Goal: Task Accomplishment & Management: Use online tool/utility

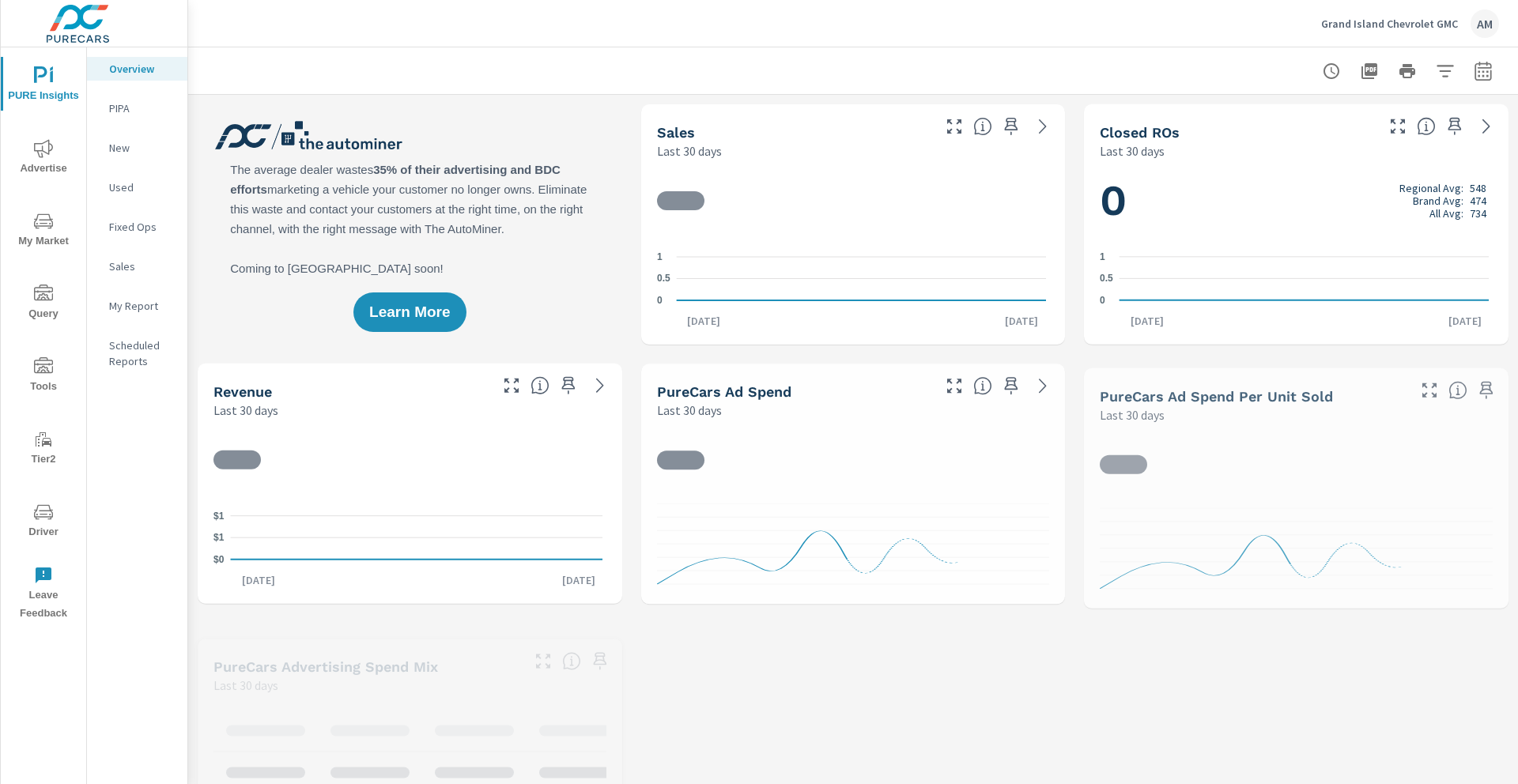
scroll to position [1, 0]
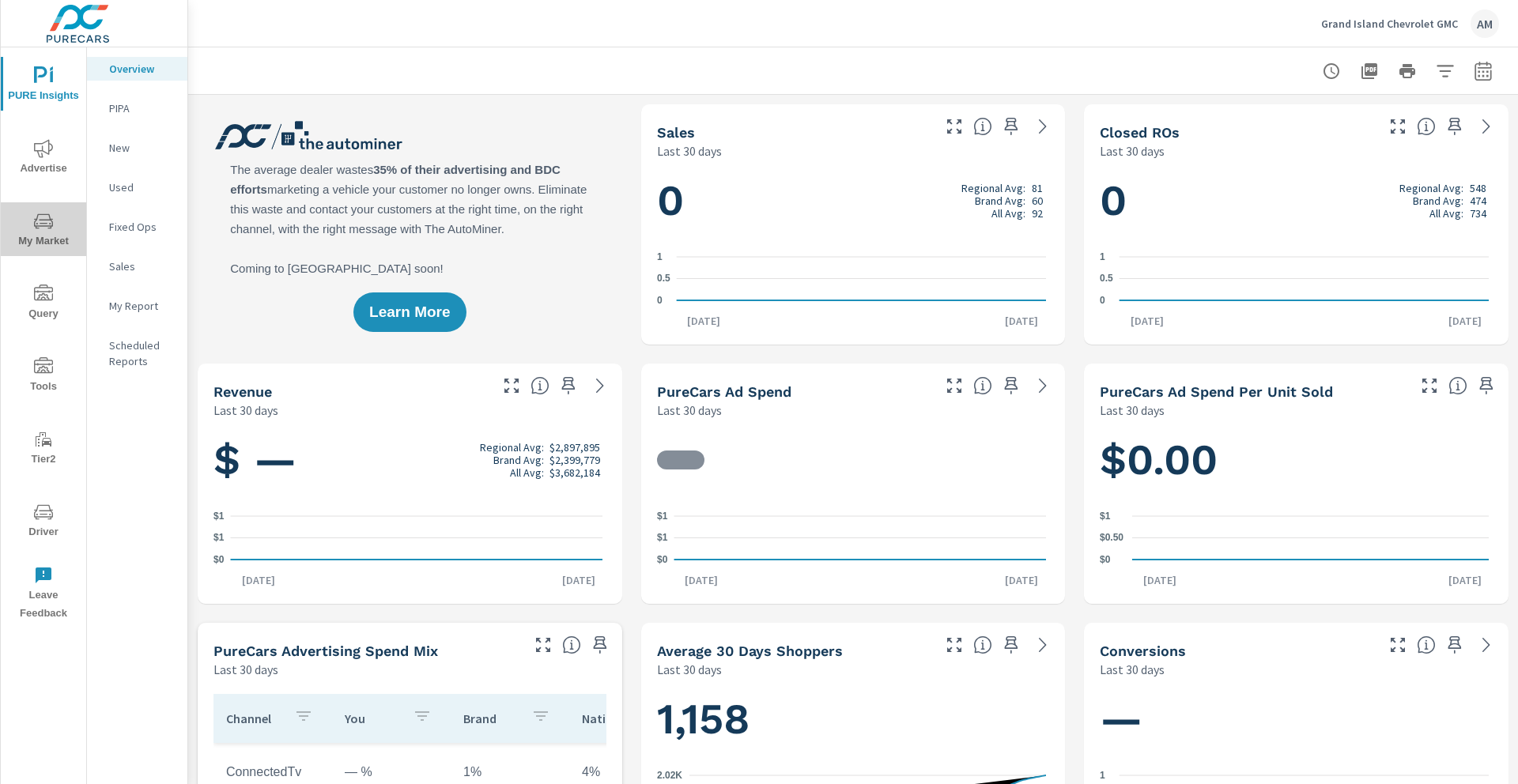
click at [54, 235] on span "My Market" at bounding box center [44, 231] width 76 height 39
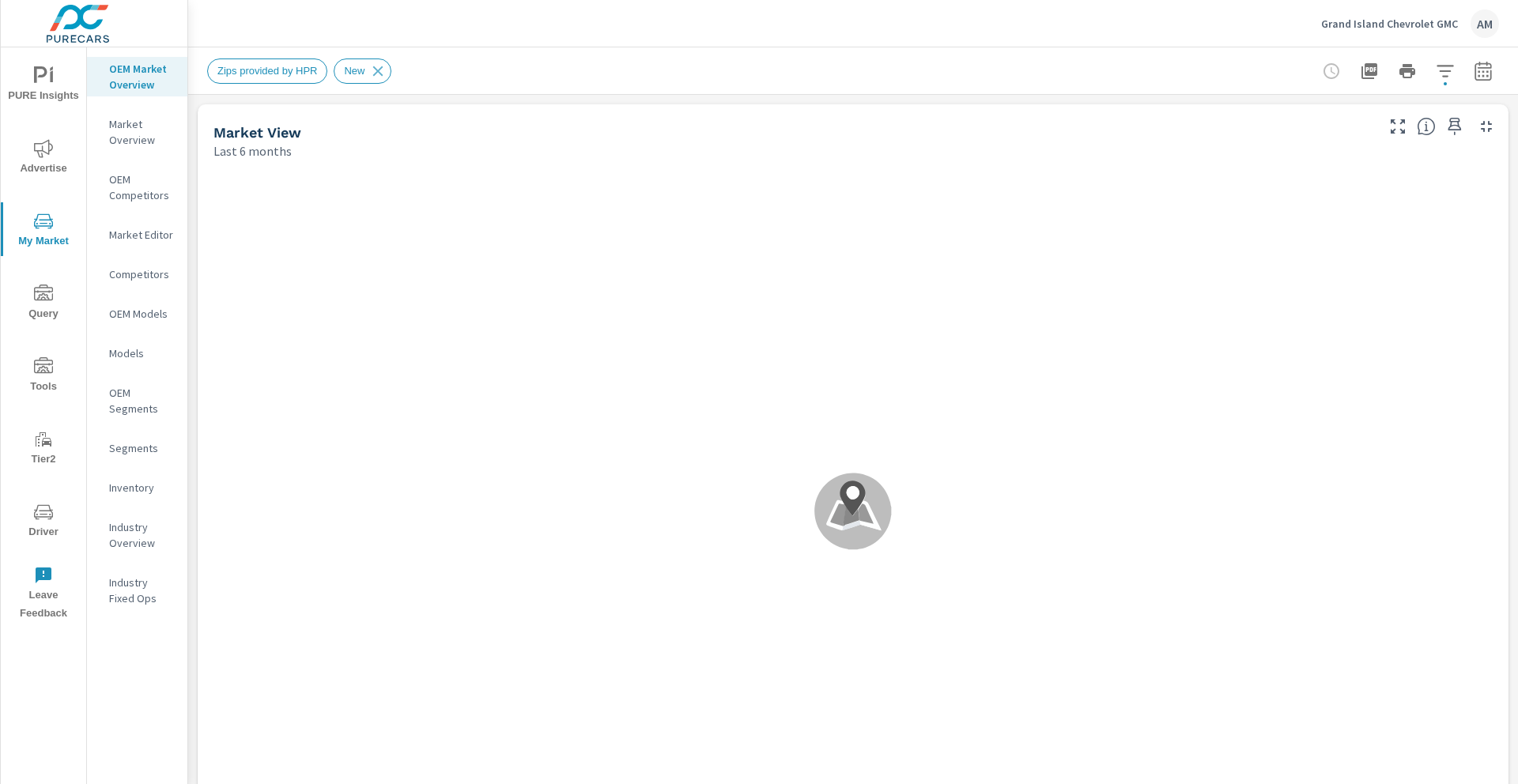
click at [153, 237] on p "Market Editor" at bounding box center [142, 235] width 65 height 16
